Goal: Find specific page/section: Find specific page/section

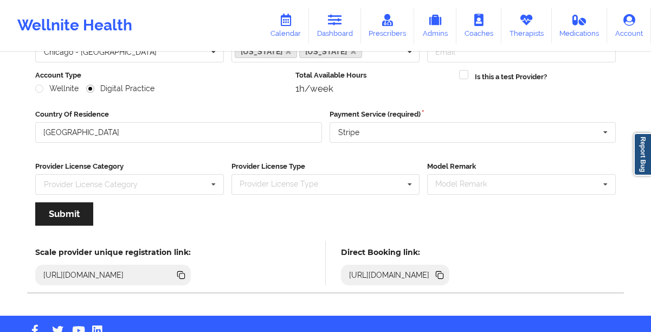
scroll to position [126, 0]
click at [533, 39] on link "Therapists" at bounding box center [526, 26] width 50 height 36
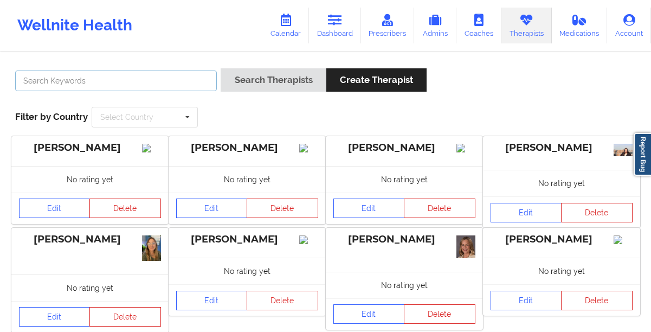
click at [198, 74] on input "text" at bounding box center [116, 80] width 202 height 21
paste input "[PERSON_NAME]"
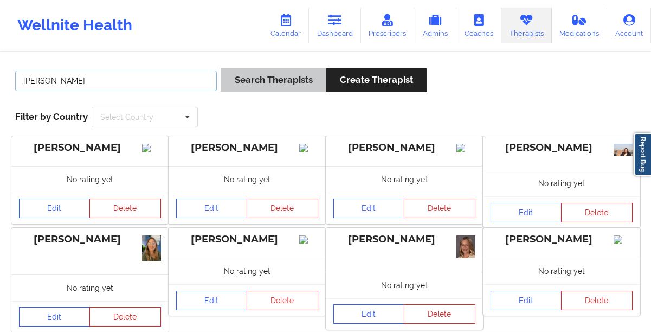
type input "[PERSON_NAME]"
click at [263, 89] on button "Search Therapists" at bounding box center [272, 79] width 105 height 23
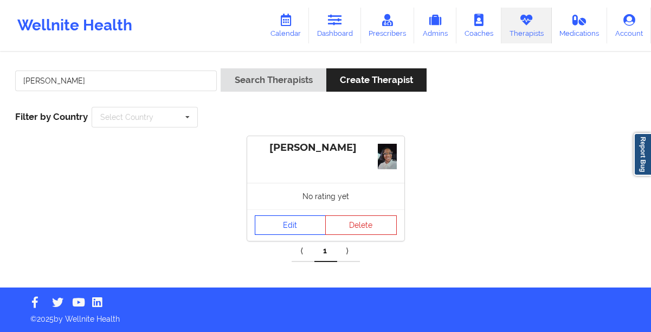
click at [276, 223] on link "Edit" at bounding box center [291, 225] width 72 height 20
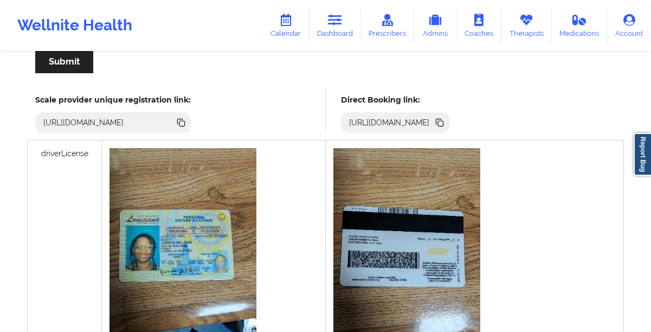
scroll to position [269, 0]
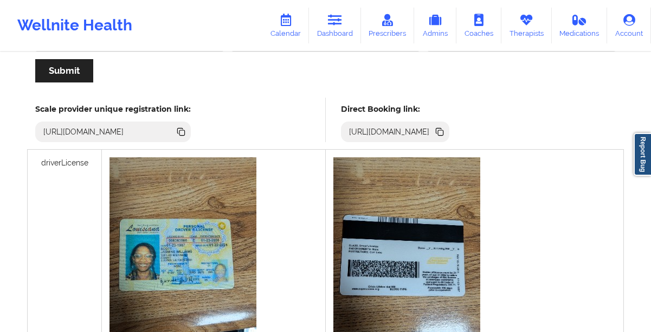
click at [443, 130] on icon at bounding box center [440, 132] width 5 height 5
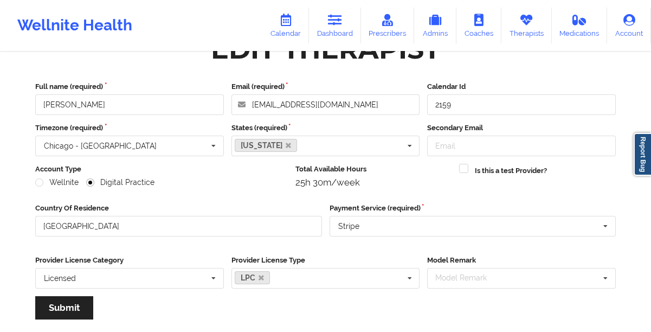
scroll to position [31, 0]
